Goal: Information Seeking & Learning: Learn about a topic

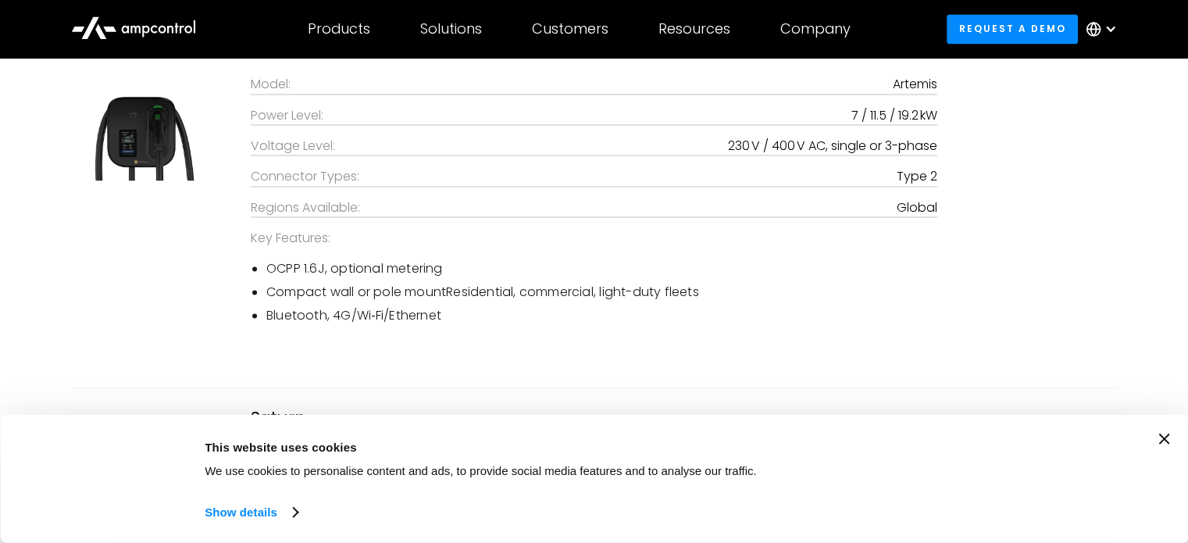
scroll to position [2500, 0]
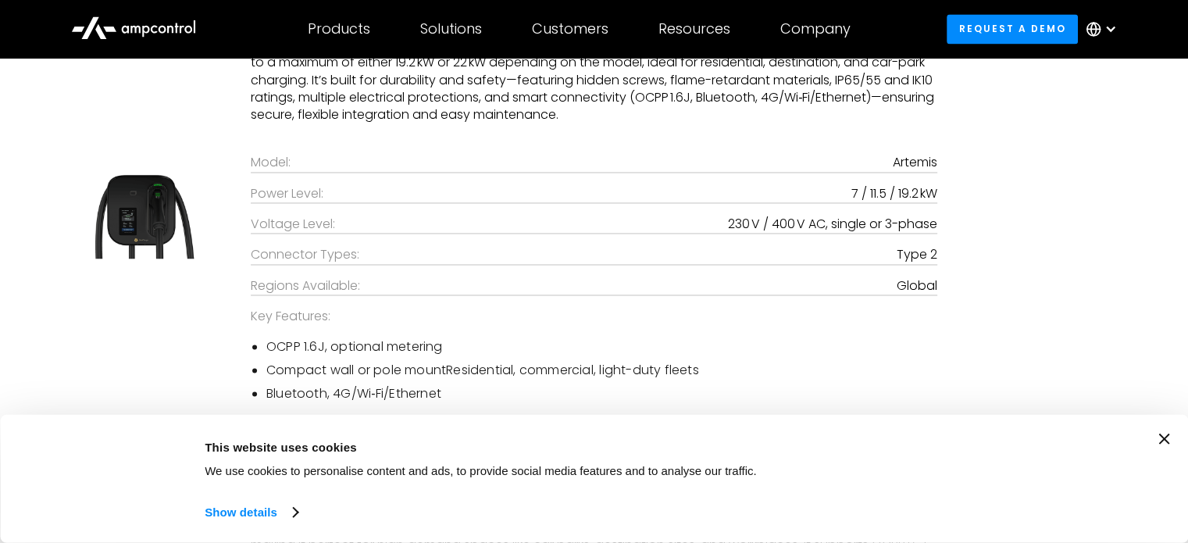
click at [1170, 441] on icon "Close banner" at bounding box center [1164, 439] width 11 height 11
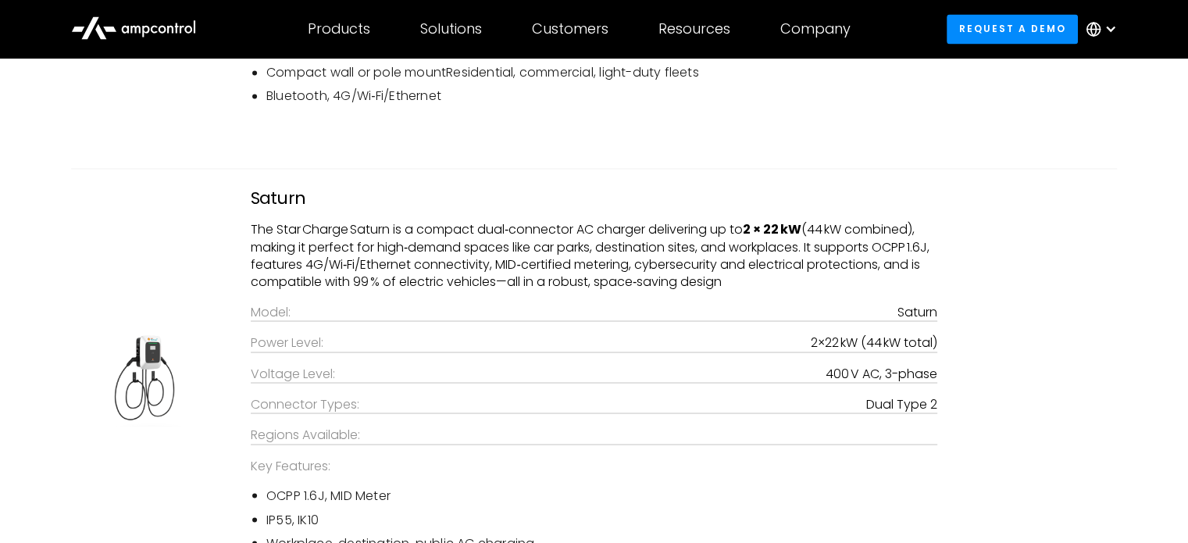
scroll to position [2891, 0]
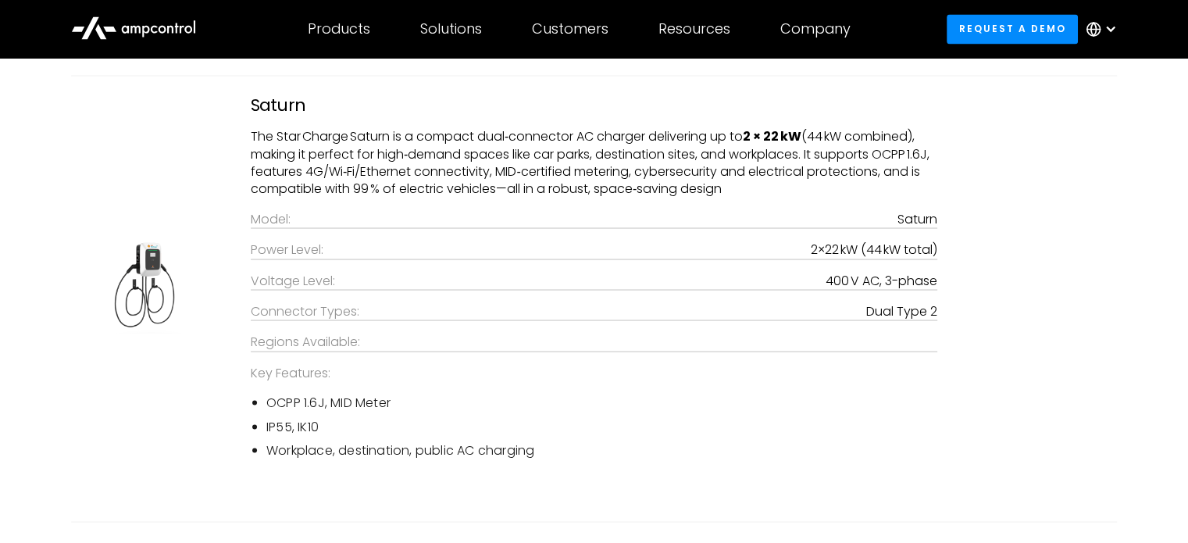
drag, startPoint x: 325, startPoint y: 405, endPoint x: 334, endPoint y: 403, distance: 9.5
click at [327, 399] on li "OCPP 1.6J, MID Meter" at bounding box center [601, 402] width 671 height 17
click at [353, 448] on li "Workplace, destination, public AC charging" at bounding box center [601, 449] width 671 height 17
click at [172, 286] on img at bounding box center [145, 283] width 148 height 102
click at [322, 146] on p "The Star Charge Saturn is a compact dual‑connector AC charger delivering up to …" at bounding box center [594, 162] width 687 height 70
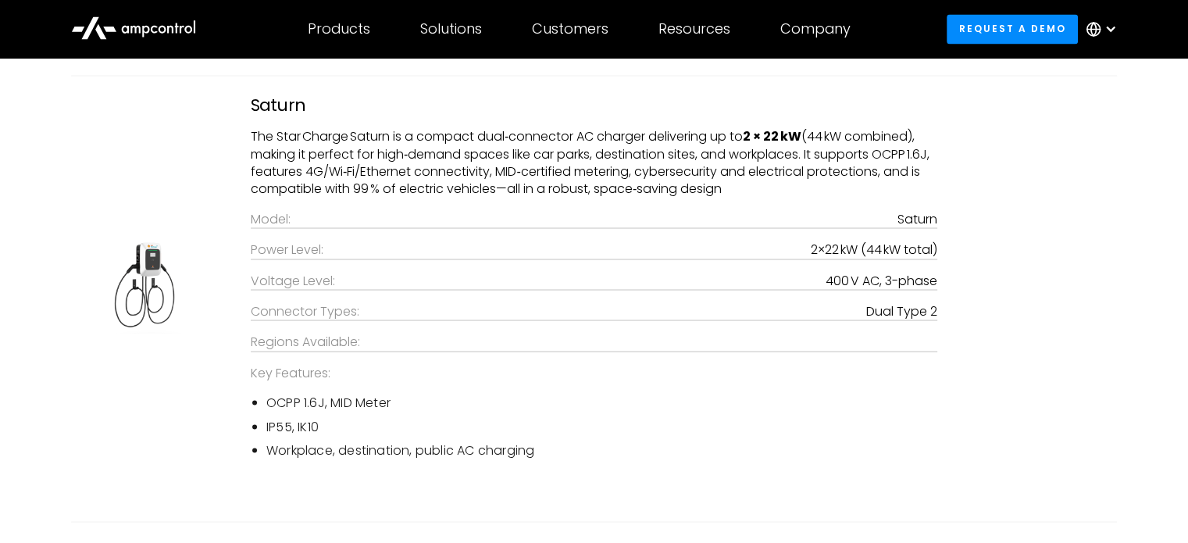
scroll to position [2813, 0]
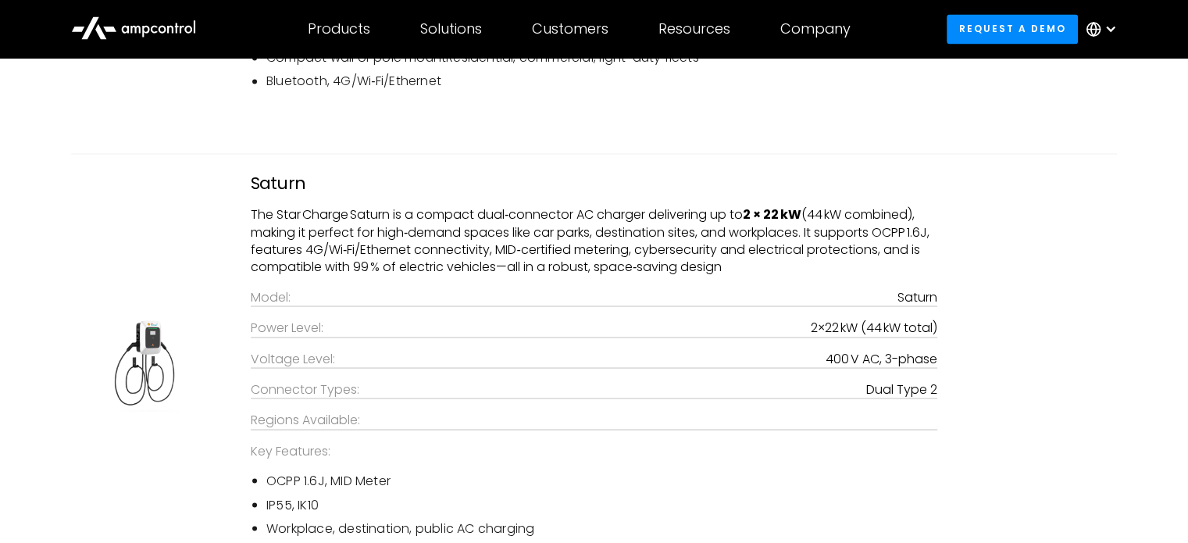
click at [275, 182] on h3 "Saturn" at bounding box center [594, 183] width 687 height 20
copy h3 "Saturn"
click at [502, 481] on li "OCPP 1.6J, MID Meter" at bounding box center [601, 480] width 671 height 17
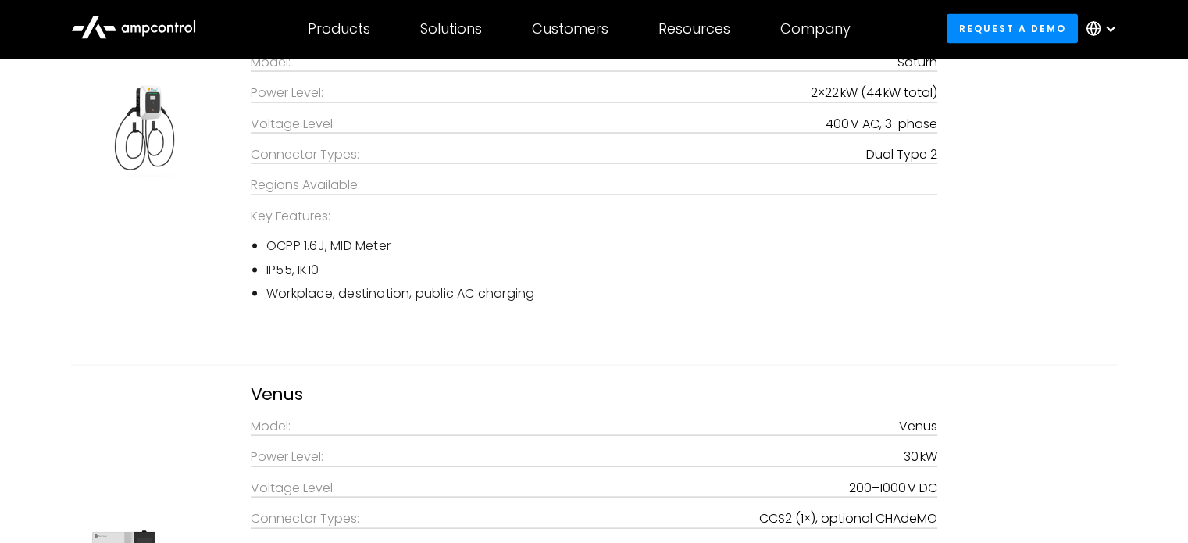
click at [319, 308] on div "Saturn The Star Charge Saturn is a compact dual‑connector AC charger delivering…" at bounding box center [594, 126] width 718 height 377
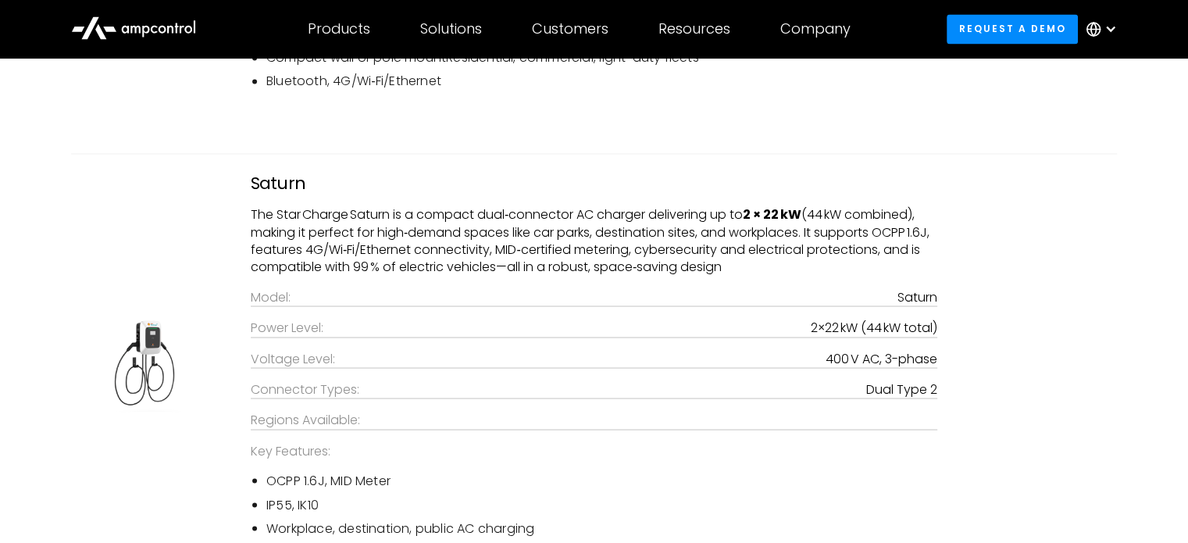
click at [284, 184] on h3 "Saturn" at bounding box center [594, 183] width 687 height 20
copy h3 "Saturn"
